Goal: Task Accomplishment & Management: Complete application form

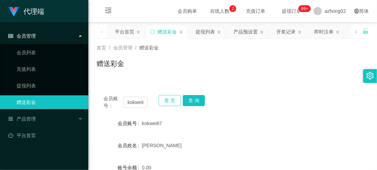
click at [161, 100] on button "重 置" at bounding box center [170, 100] width 22 height 11
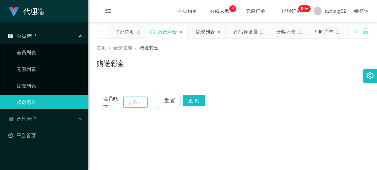
click at [143, 102] on input "text" at bounding box center [135, 102] width 24 height 11
paste input "KLCC"
type input "KLCC"
click at [199, 102] on button "查 询" at bounding box center [194, 100] width 22 height 11
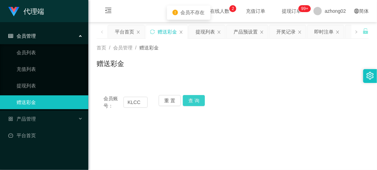
scroll to position [25, 0]
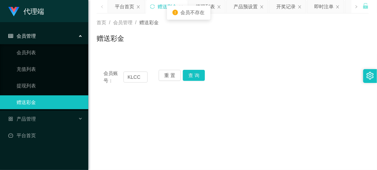
click at [196, 81] on div "重 置 查 询" at bounding box center [181, 77] width 44 height 14
click at [196, 79] on button "查 询" at bounding box center [194, 75] width 22 height 11
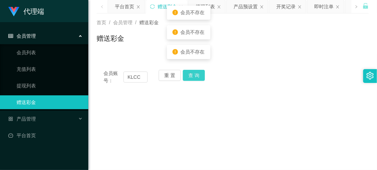
click at [196, 79] on button "查 询" at bounding box center [194, 75] width 22 height 11
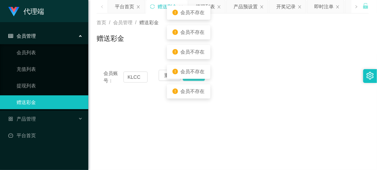
click at [196, 79] on button "查 询" at bounding box center [194, 75] width 22 height 11
click at [194, 78] on div "会员不存在" at bounding box center [188, 71] width 43 height 14
click at [191, 77] on div "会员不存在" at bounding box center [188, 71] width 43 height 14
click at [139, 81] on input "KLCC" at bounding box center [135, 76] width 24 height 11
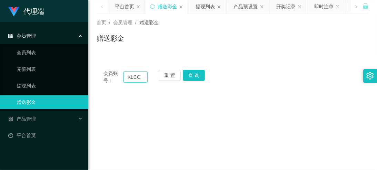
drag, startPoint x: 128, startPoint y: 75, endPoint x: 140, endPoint y: 76, distance: 11.4
click at [140, 77] on input "KLCC" at bounding box center [135, 76] width 24 height 11
drag, startPoint x: 172, startPoint y: 74, endPoint x: 140, endPoint y: 75, distance: 31.8
click at [170, 74] on button "重 置" at bounding box center [170, 75] width 22 height 11
click at [140, 75] on input "text" at bounding box center [135, 76] width 24 height 11
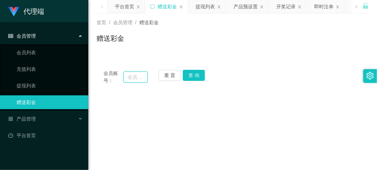
paste input "KLCC"
type input "KLCC"
click at [188, 77] on button "查 询" at bounding box center [194, 75] width 22 height 11
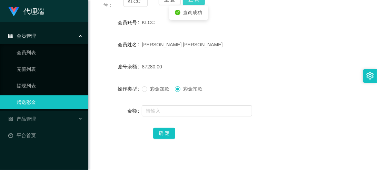
scroll to position [101, 0]
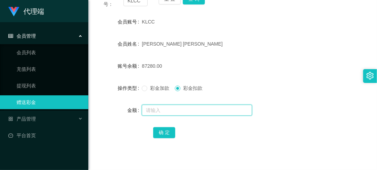
click at [166, 106] on input "text" at bounding box center [197, 110] width 110 height 11
type input "15000"
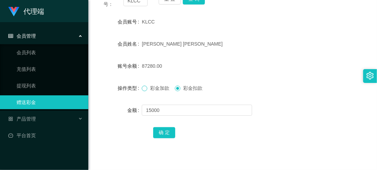
click at [147, 90] on span at bounding box center [145, 89] width 6 height 6
click at [156, 135] on button "确 定" at bounding box center [164, 132] width 22 height 11
click at [169, 4] on div "重 置 查 询" at bounding box center [181, 0] width 44 height 14
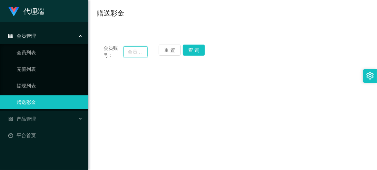
click at [133, 57] on input "text" at bounding box center [135, 51] width 24 height 11
paste input "ohlegin"
type input "ohlegin"
click at [193, 54] on button "查 询" at bounding box center [194, 49] width 22 height 11
